Goal: Task Accomplishment & Management: Use online tool/utility

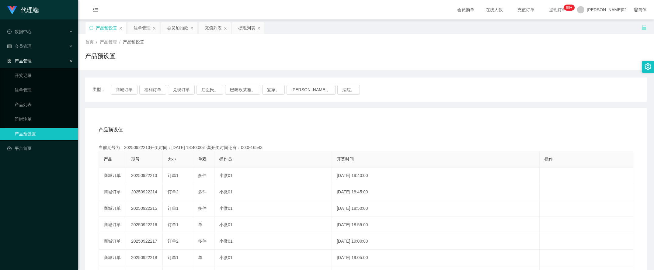
click at [176, 85] on button "兑现订单" at bounding box center [181, 90] width 27 height 10
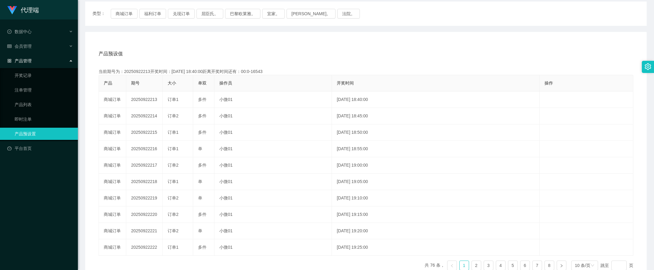
click at [176, 15] on button "兑现订单" at bounding box center [181, 14] width 27 height 10
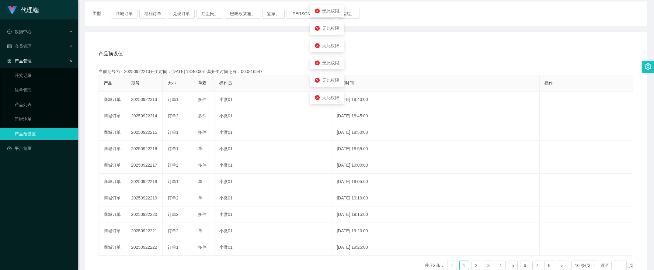
click at [193, 53] on div "产品预设值 添加期号" at bounding box center [366, 53] width 535 height 17
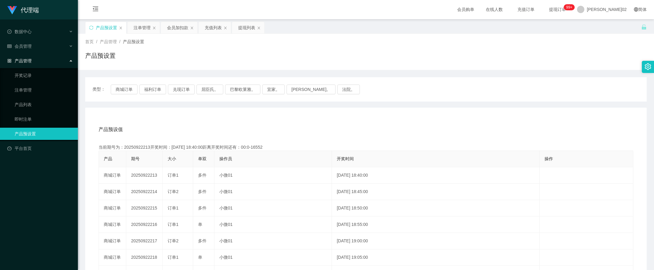
scroll to position [0, 0]
click at [144, 28] on div "注单管理" at bounding box center [142, 28] width 17 height 12
